Goal: Check status: Check status

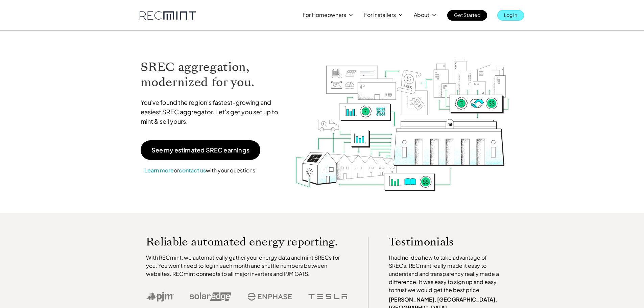
click at [506, 18] on p "Log In" at bounding box center [510, 14] width 13 height 9
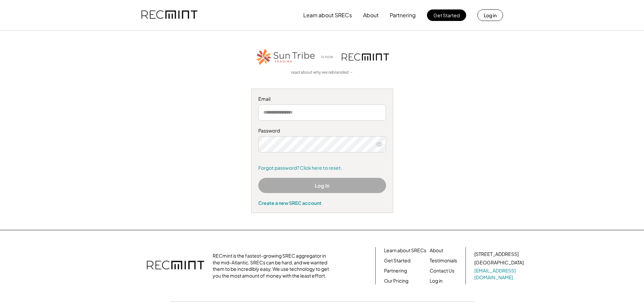
type input "**********"
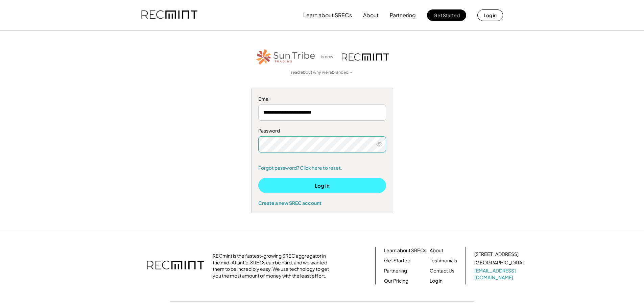
click at [312, 182] on button "Log In" at bounding box center [322, 185] width 128 height 15
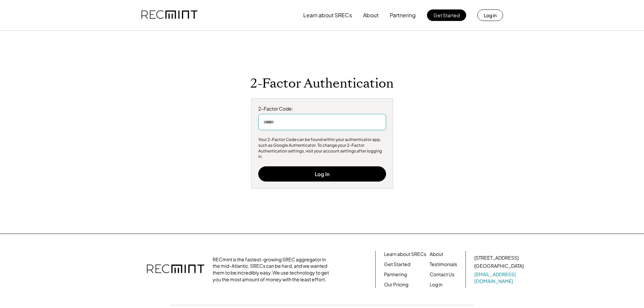
click at [283, 128] on input "input" at bounding box center [322, 122] width 128 height 16
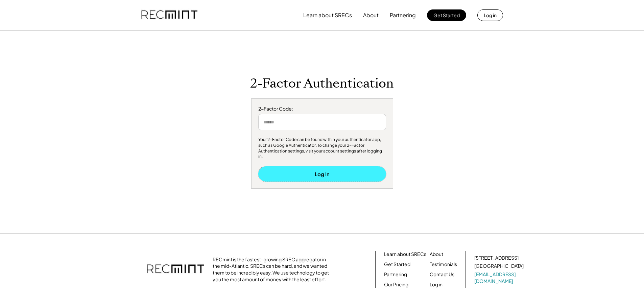
click at [309, 170] on button "Log In" at bounding box center [322, 173] width 128 height 15
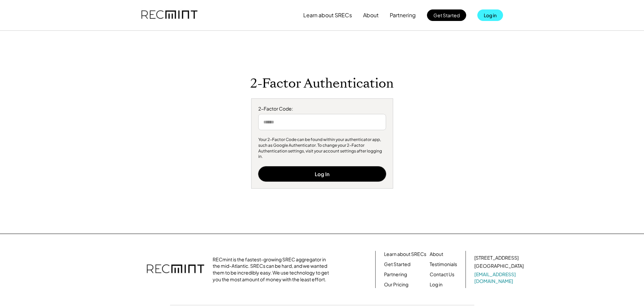
click at [487, 17] on button "Log in" at bounding box center [490, 14] width 26 height 11
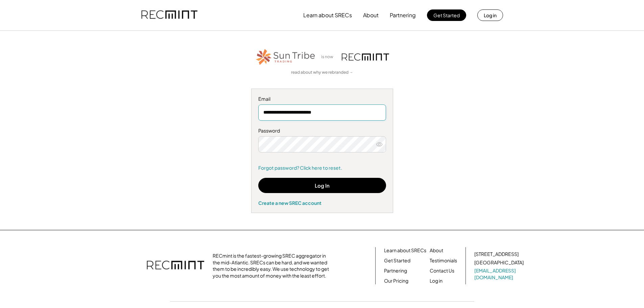
click at [349, 111] on input "**********" at bounding box center [322, 112] width 128 height 16
click at [378, 144] on use at bounding box center [379, 144] width 6 height 4
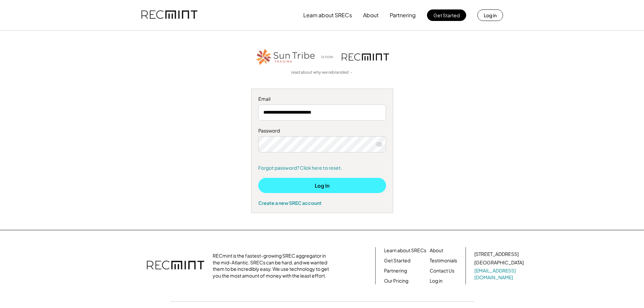
click at [318, 183] on button "Log In" at bounding box center [322, 185] width 128 height 15
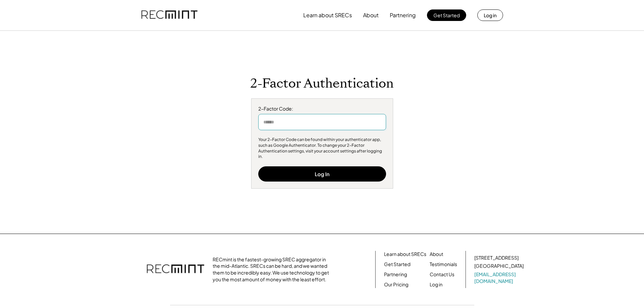
drag, startPoint x: 321, startPoint y: 119, endPoint x: 320, endPoint y: 127, distance: 8.5
click at [321, 120] on input "input" at bounding box center [322, 122] width 128 height 16
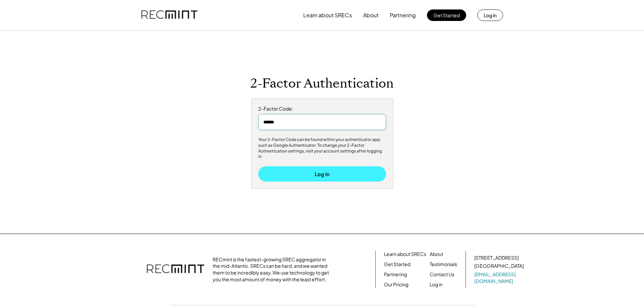
click at [318, 167] on button "Log In" at bounding box center [322, 173] width 128 height 15
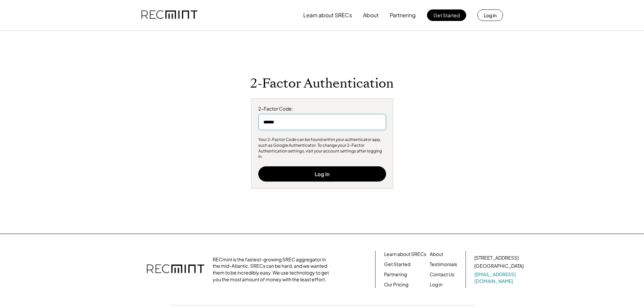
click at [300, 124] on input "input" at bounding box center [322, 122] width 128 height 16
type input "*"
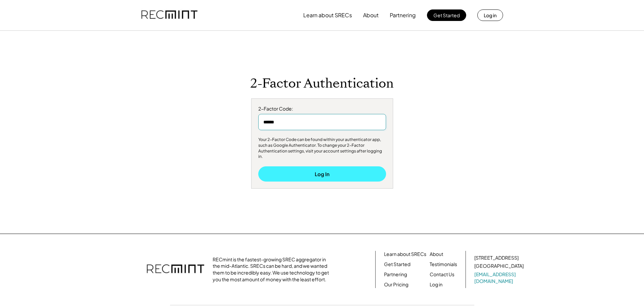
type input "******"
click at [305, 167] on button "Log In" at bounding box center [322, 173] width 128 height 15
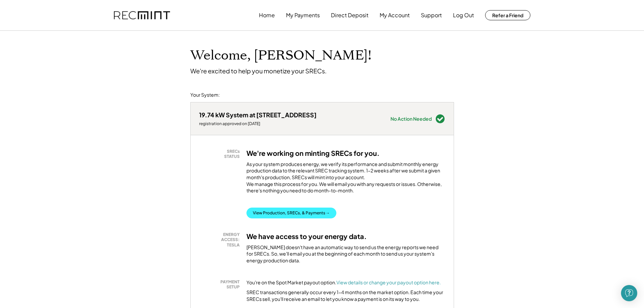
click at [302, 218] on button "View Production, SRECs, & Payments →" at bounding box center [291, 213] width 90 height 11
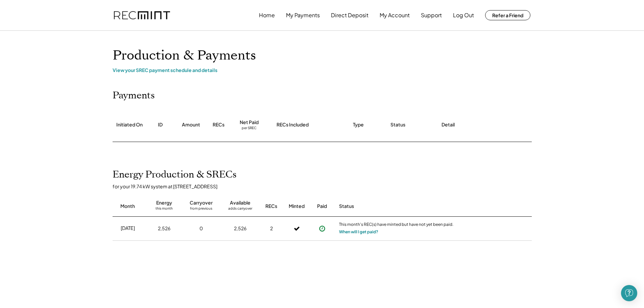
click at [370, 232] on button "When will I get paid?" at bounding box center [358, 232] width 39 height 7
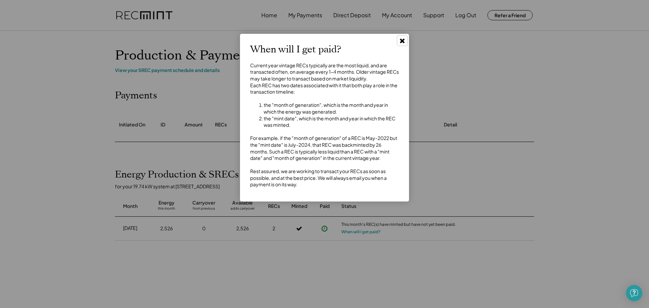
click at [403, 40] on use at bounding box center [402, 41] width 5 height 5
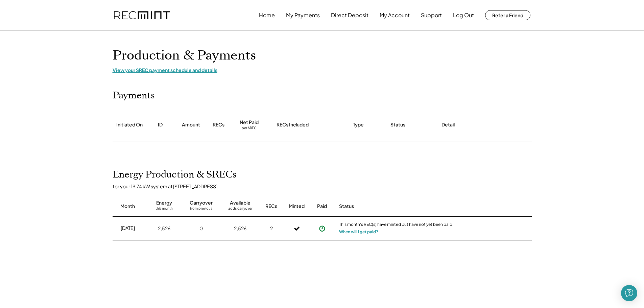
click at [189, 69] on div "View your SREC payment schedule and details" at bounding box center [322, 70] width 419 height 6
